Goal: Find contact information: Find contact information

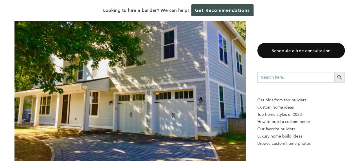
scroll to position [1239, 0]
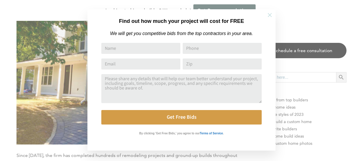
click at [268, 13] on icon at bounding box center [270, 15] width 6 height 6
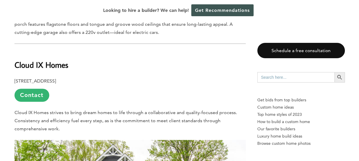
scroll to position [1424, 0]
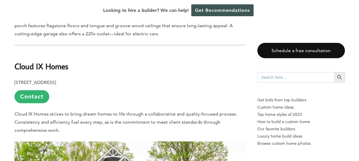
click at [56, 80] on b "[STREET_ADDRESS]" at bounding box center [34, 83] width 41 height 6
click at [28, 78] on p "[STREET_ADDRESS] Contact" at bounding box center [129, 90] width 231 height 25
click at [102, 78] on p "[STREET_ADDRESS] Contact" at bounding box center [129, 90] width 231 height 25
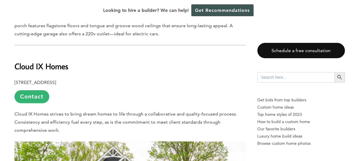
click at [102, 78] on p "[STREET_ADDRESS] Contact" at bounding box center [129, 90] width 231 height 25
drag, startPoint x: 102, startPoint y: 59, endPoint x: 96, endPoint y: 62, distance: 6.6
drag, startPoint x: 96, startPoint y: 62, endPoint x: 88, endPoint y: 41, distance: 22.7
click at [88, 52] on h2 "Cloud IX Homes" at bounding box center [129, 62] width 231 height 20
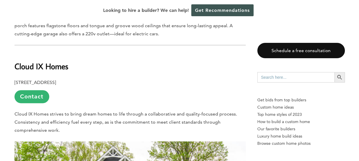
click at [103, 78] on p "[STREET_ADDRESS] Contact" at bounding box center [129, 90] width 231 height 25
drag, startPoint x: 103, startPoint y: 62, endPoint x: 100, endPoint y: 58, distance: 5.4
click at [100, 78] on p "[STREET_ADDRESS] Contact" at bounding box center [129, 90] width 231 height 25
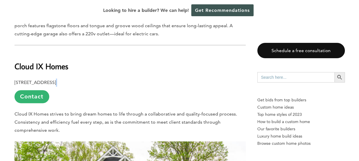
click at [100, 78] on p "[STREET_ADDRESS] Contact" at bounding box center [129, 90] width 231 height 25
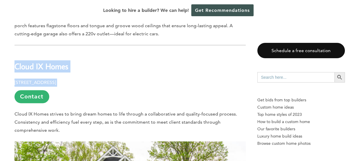
drag, startPoint x: 100, startPoint y: 58, endPoint x: 12, endPoint y: 39, distance: 89.9
